Goal: Information Seeking & Learning: Learn about a topic

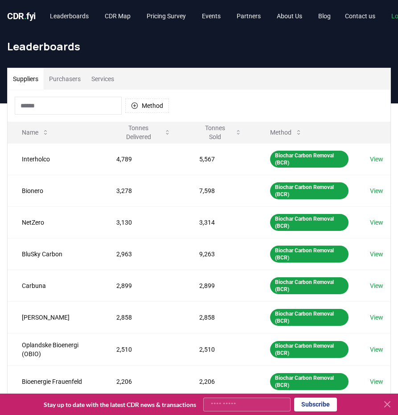
scroll to position [125, 0]
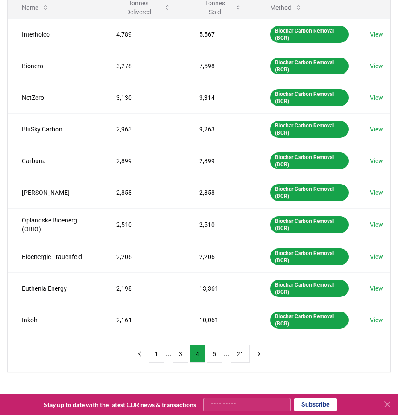
click at [126, 339] on div "1 ... 3 4 5 ... 21" at bounding box center [199, 354] width 152 height 36
click at [214, 351] on button "5" at bounding box center [214, 354] width 15 height 18
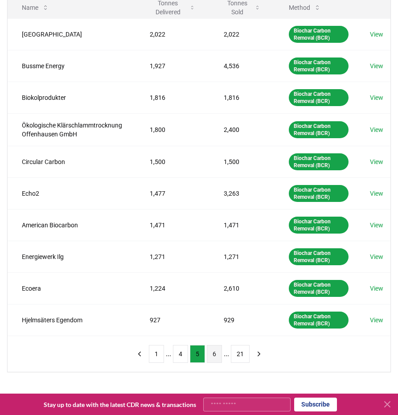
click at [208, 347] on button "6" at bounding box center [214, 354] width 15 height 18
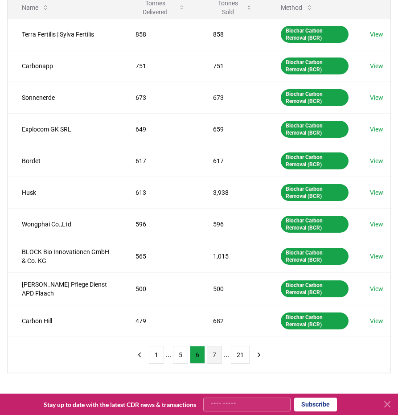
click at [215, 349] on button "7" at bounding box center [214, 355] width 15 height 18
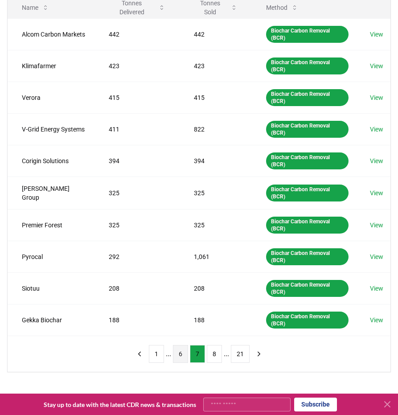
click at [174, 354] on button "6" at bounding box center [180, 354] width 15 height 18
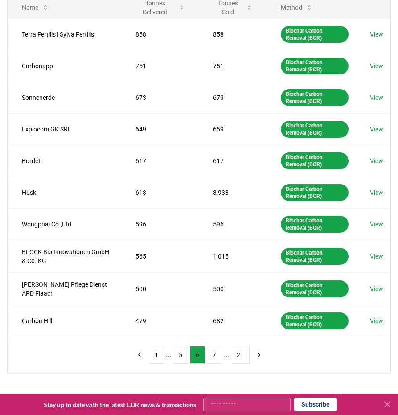
click at [174, 354] on button "5" at bounding box center [180, 355] width 15 height 18
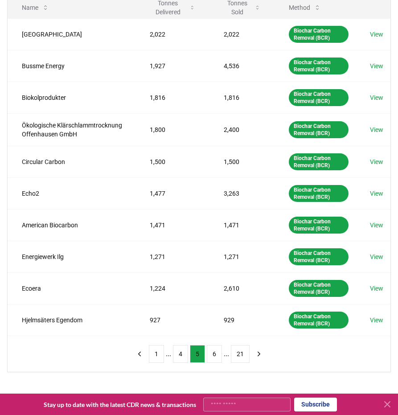
scroll to position [0, 0]
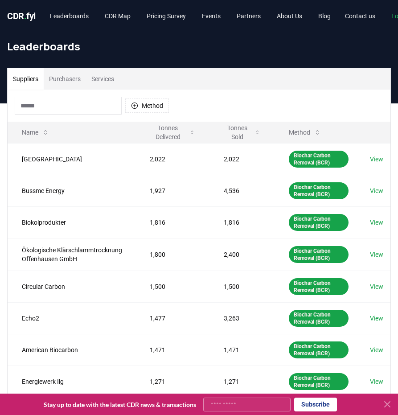
click at [25, 9] on div "CDR . fyi Leaderboards CDR Map Pricing Survey Events Partners About Us Blog" at bounding box center [172, 16] width 331 height 16
click at [26, 14] on span "." at bounding box center [25, 16] width 3 height 11
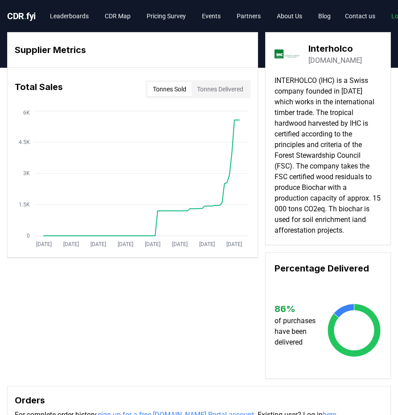
click at [148, 291] on div "Supplier Metrics Total Sales Tonnes Sold Tonnes Delivered Jan 2019 Dec 2019 Nov…" at bounding box center [199, 205] width 384 height 347
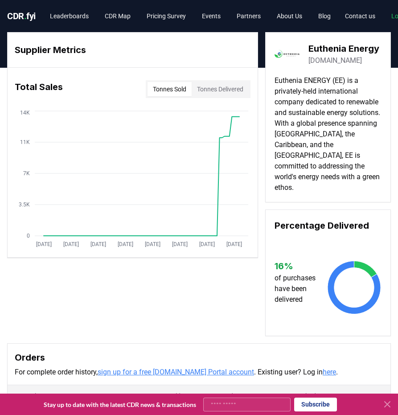
click at [318, 62] on link "[DOMAIN_NAME]" at bounding box center [334, 60] width 53 height 11
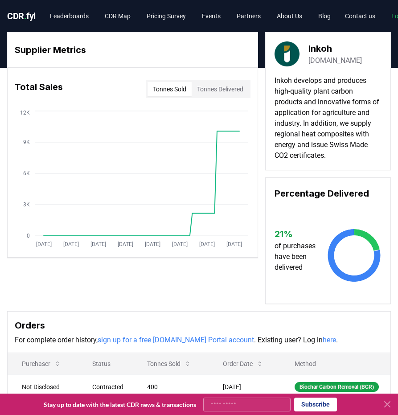
click at [395, 116] on div "Supplier Metrics Total Sales Tonnes Sold Tonnes Delivered Jan 2019 Dec 2019 Nov…" at bounding box center [199, 264] width 398 height 465
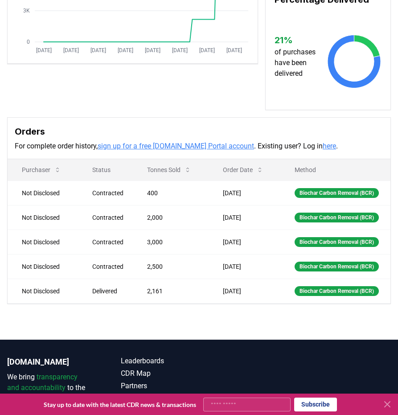
scroll to position [198, 0]
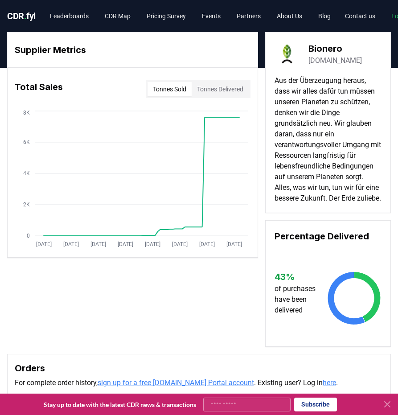
click at [328, 64] on link "[DOMAIN_NAME]" at bounding box center [334, 60] width 53 height 11
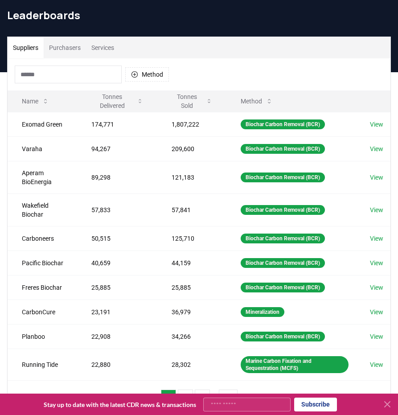
scroll to position [30, 0]
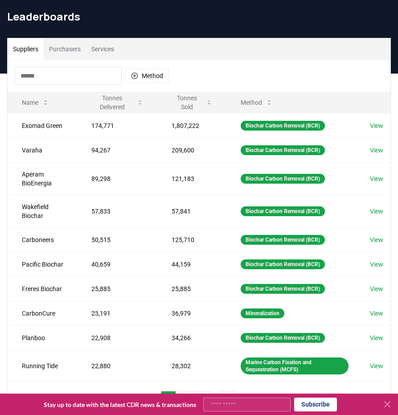
click at [61, 82] on input at bounding box center [68, 76] width 107 height 18
click at [178, 60] on div "Method" at bounding box center [199, 76] width 383 height 32
click at [158, 76] on button "Method" at bounding box center [147, 76] width 44 height 14
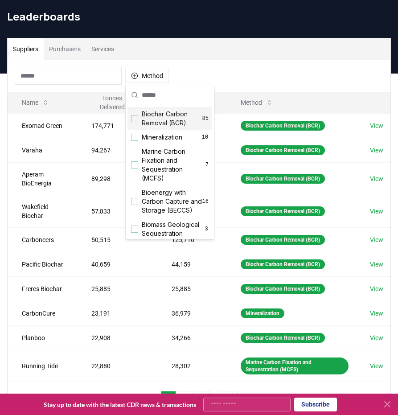
click at [230, 76] on div "Method" at bounding box center [199, 76] width 383 height 32
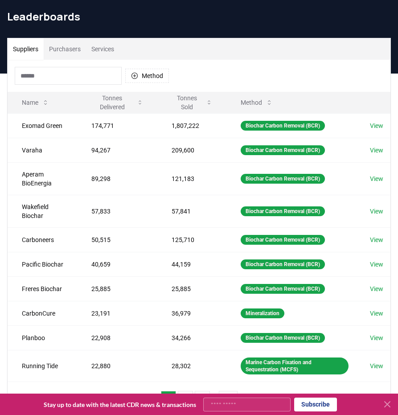
click at [83, 81] on input at bounding box center [68, 76] width 107 height 18
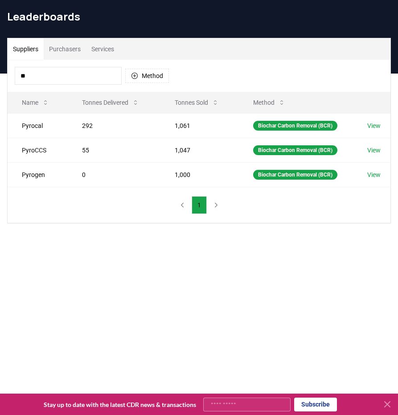
type input "*"
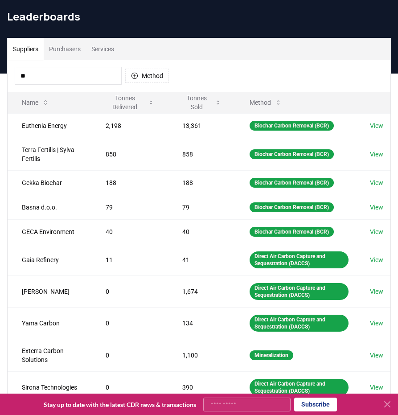
type input "*"
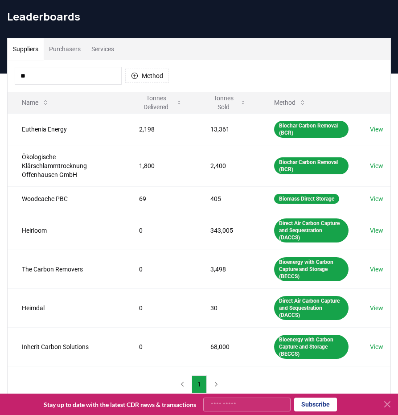
type input "*"
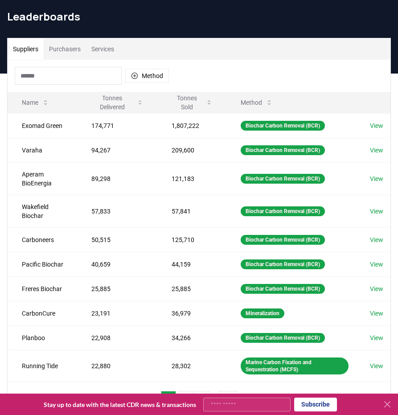
click at [198, 68] on div "Method" at bounding box center [199, 76] width 383 height 32
click at [83, 82] on input at bounding box center [68, 76] width 107 height 18
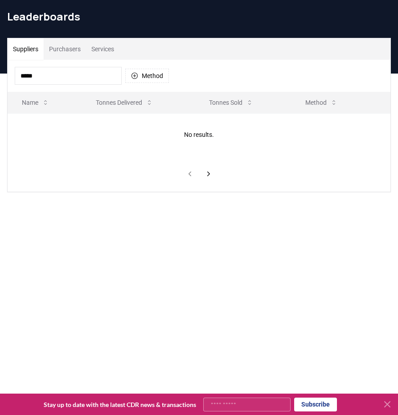
type input "*****"
drag, startPoint x: 98, startPoint y: 86, endPoint x: -46, endPoint y: 117, distance: 147.1
click at [0, 117] on html "CDR . fyi Leaderboards CDR Map Pricing Survey Events Partners About Us Blog Con…" at bounding box center [199, 294] width 398 height 648
click at [57, 66] on div "***** Method" at bounding box center [199, 76] width 383 height 32
drag, startPoint x: 65, startPoint y: 82, endPoint x: 3, endPoint y: 84, distance: 62.0
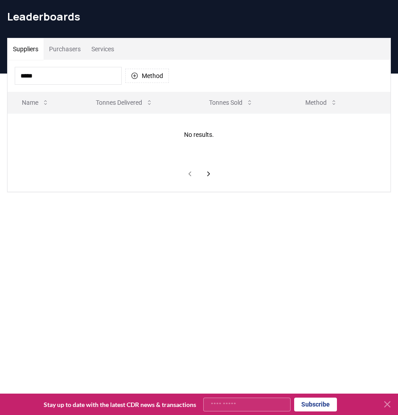
click at [3, 84] on div "Suppliers Purchasers Services ***** Method Name Tonnes Delivered Tonnes Sold Me…" at bounding box center [199, 115] width 398 height 154
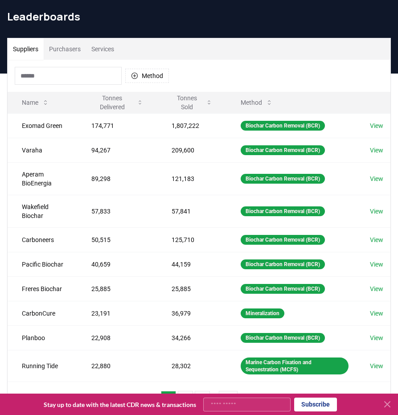
click at [202, 44] on div "Suppliers Purchasers Services" at bounding box center [199, 48] width 383 height 21
drag, startPoint x: 67, startPoint y: 56, endPoint x: 196, endPoint y: 43, distance: 130.3
click at [196, 43] on div "Suppliers Purchasers Services" at bounding box center [199, 48] width 383 height 21
drag, startPoint x: 61, startPoint y: 51, endPoint x: 225, endPoint y: 45, distance: 164.5
click at [225, 45] on div "Suppliers Purchasers Services" at bounding box center [199, 48] width 383 height 21
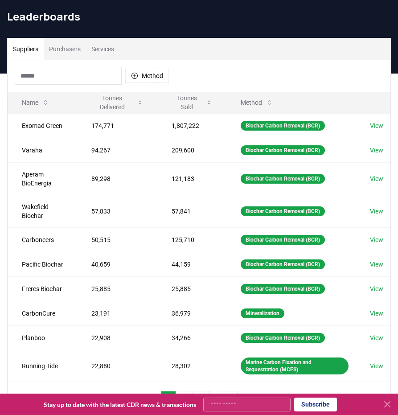
click at [74, 70] on input at bounding box center [68, 76] width 107 height 18
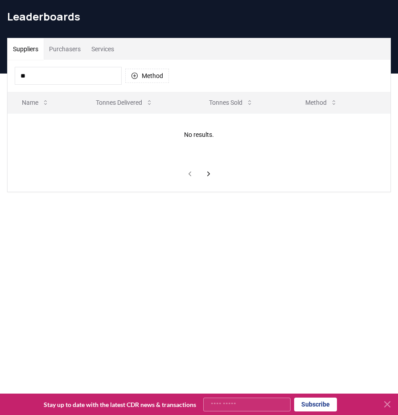
type input "*"
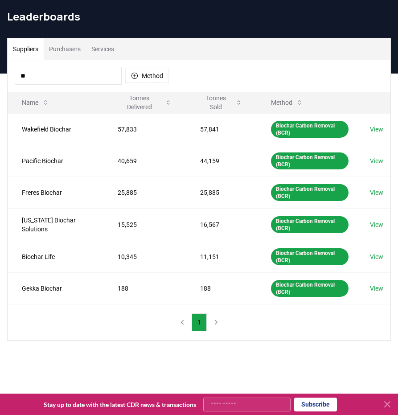
type input "*"
